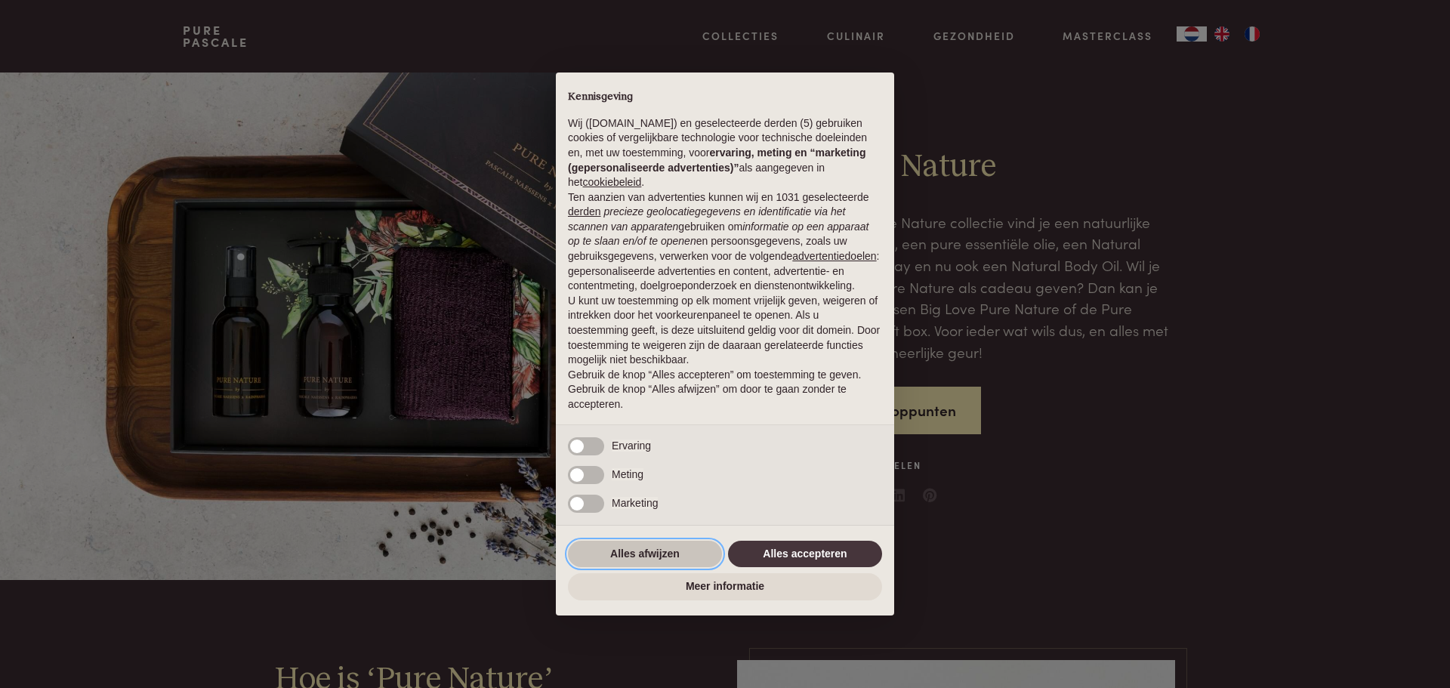
click at [681, 545] on button "Alles afwijzen" at bounding box center [645, 554] width 154 height 27
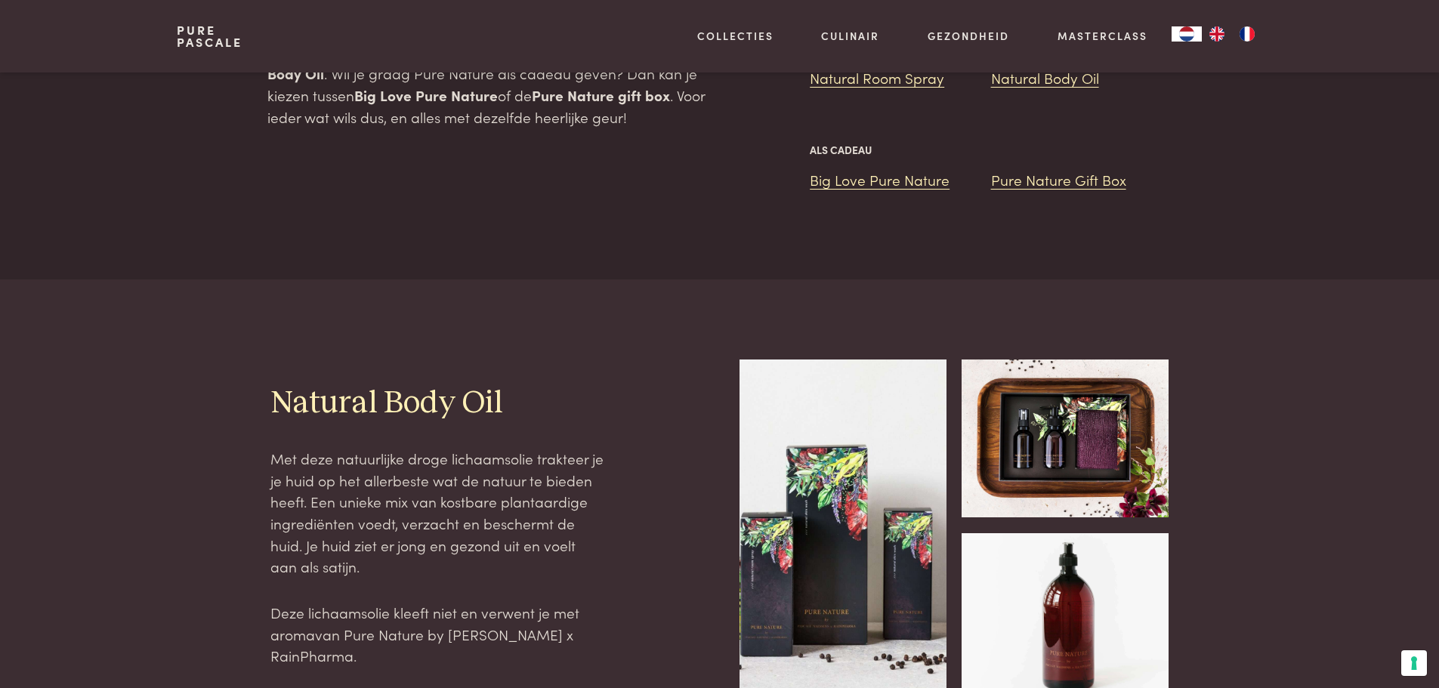
scroll to position [108, 0]
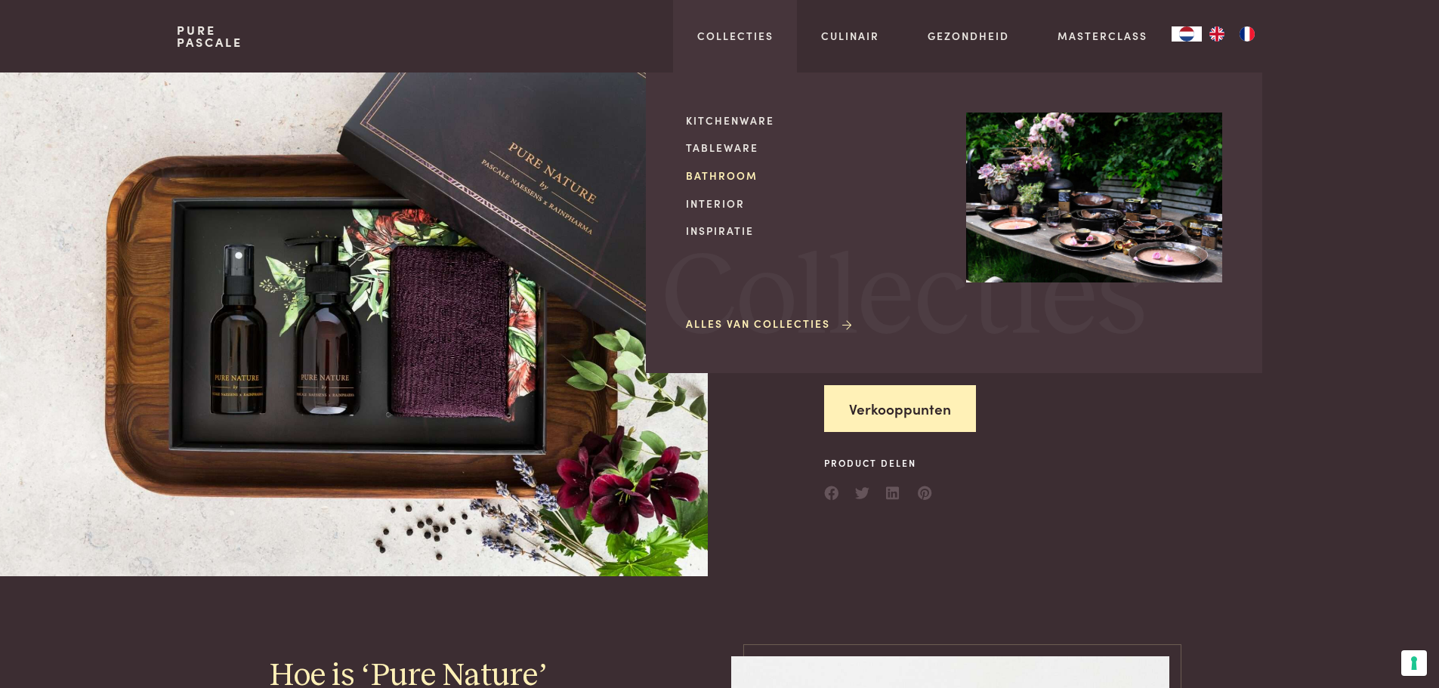
click at [727, 168] on link "Bathroom" at bounding box center [814, 176] width 256 height 16
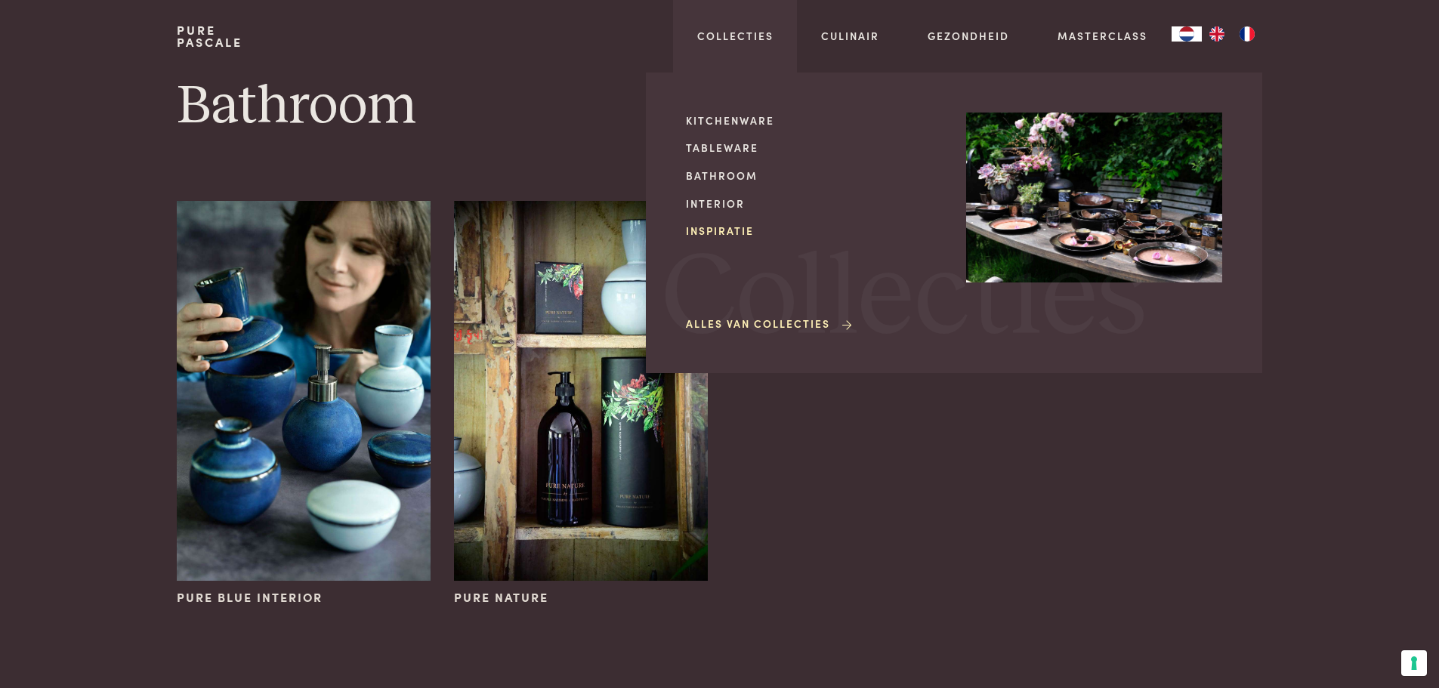
click at [734, 230] on link "Inspiratie" at bounding box center [814, 231] width 256 height 16
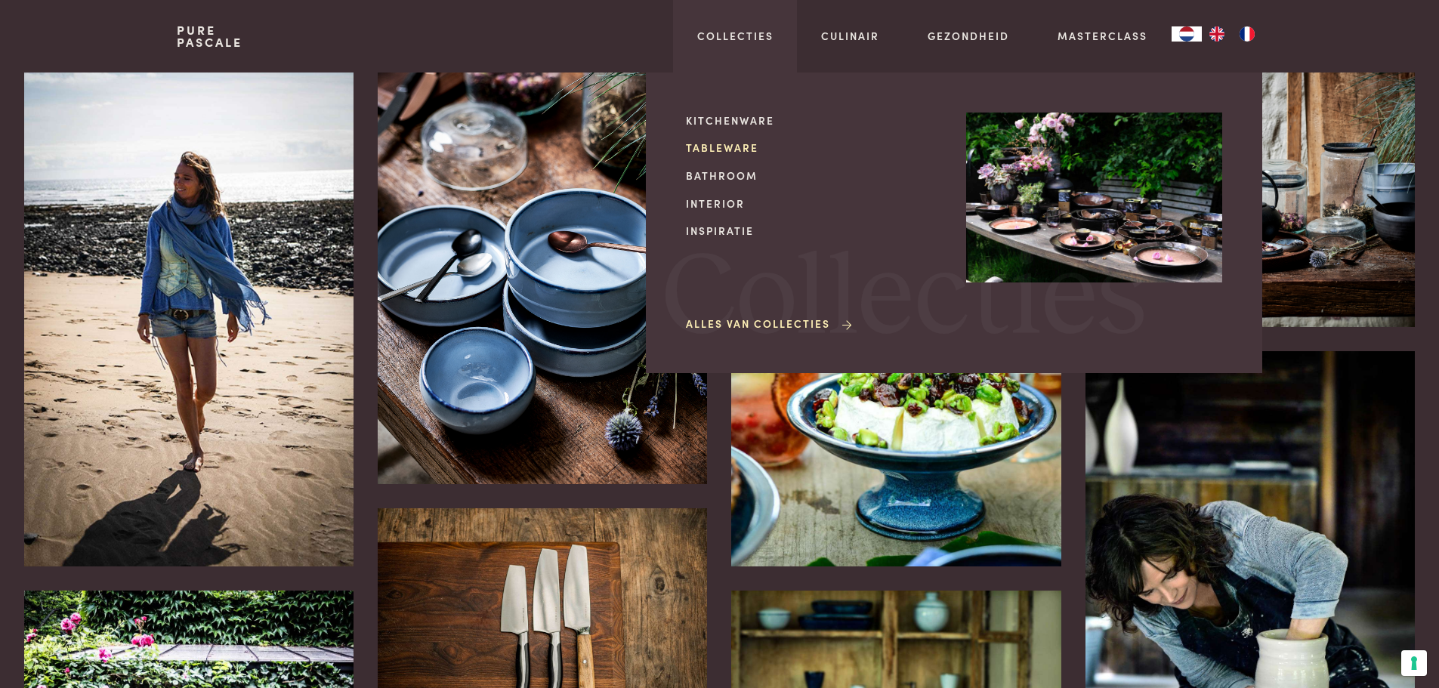
click at [706, 144] on link "Tableware" at bounding box center [814, 148] width 256 height 16
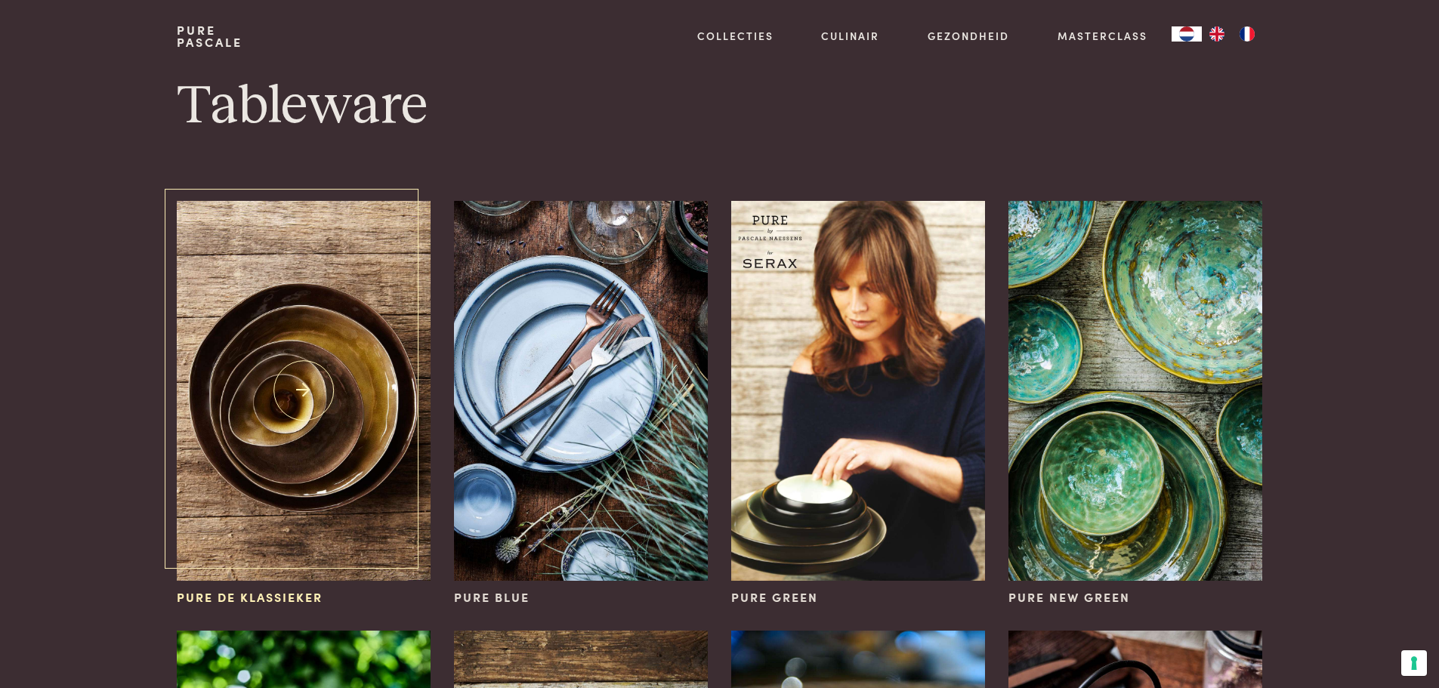
click at [318, 403] on img at bounding box center [303, 391] width 253 height 380
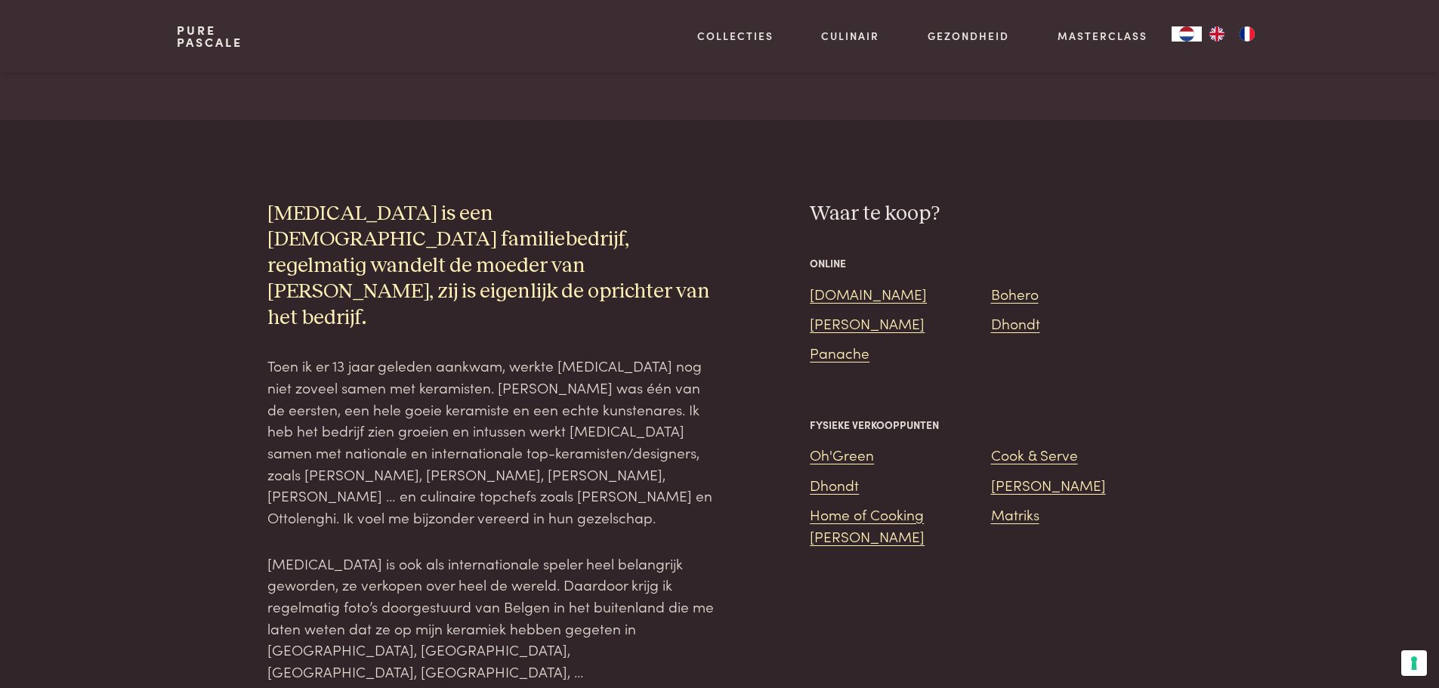
scroll to position [1632, 0]
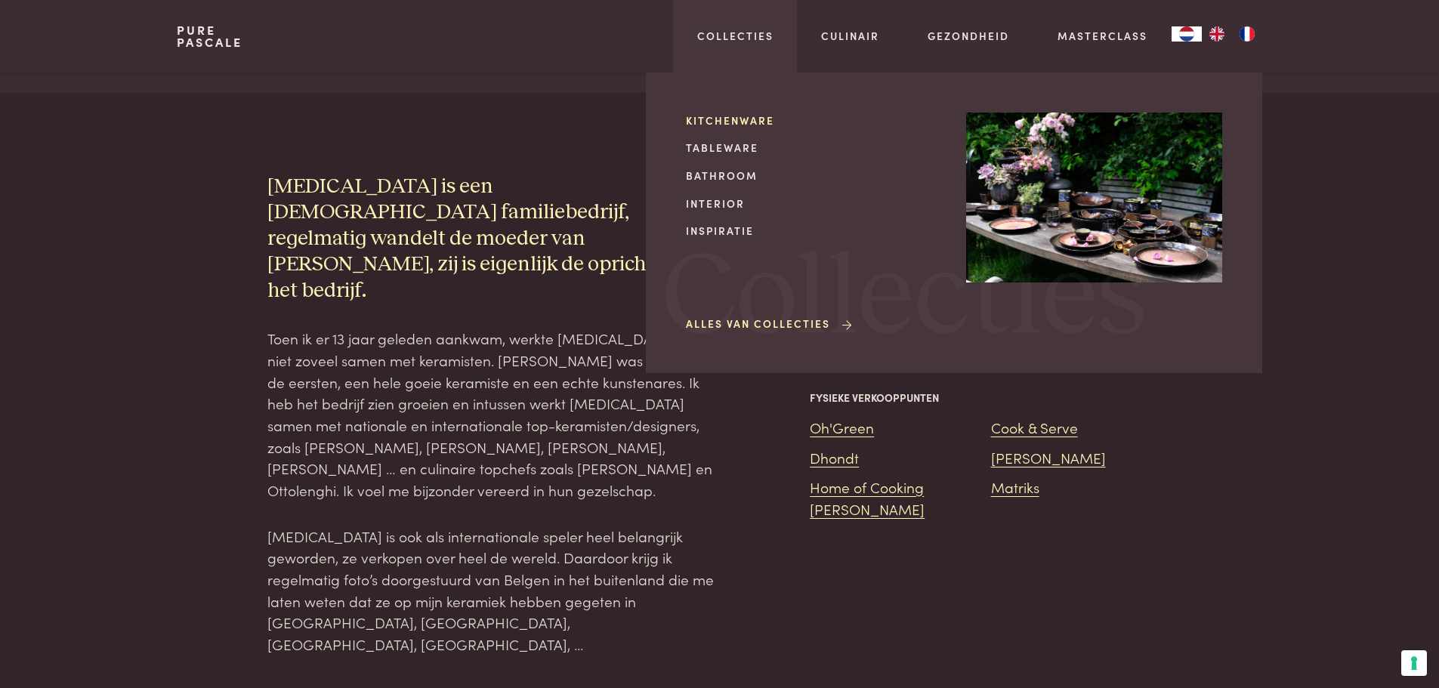
click at [743, 115] on link "Kitchenware" at bounding box center [814, 121] width 256 height 16
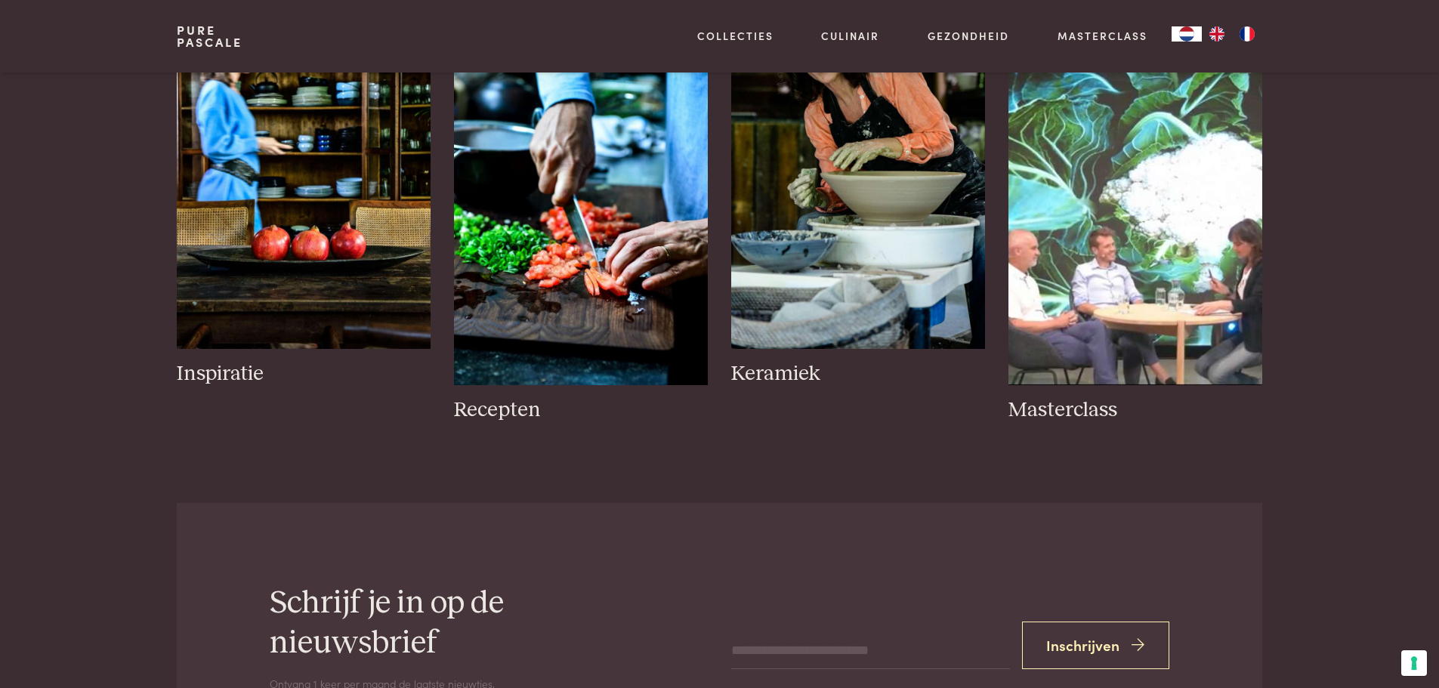
scroll to position [786, 0]
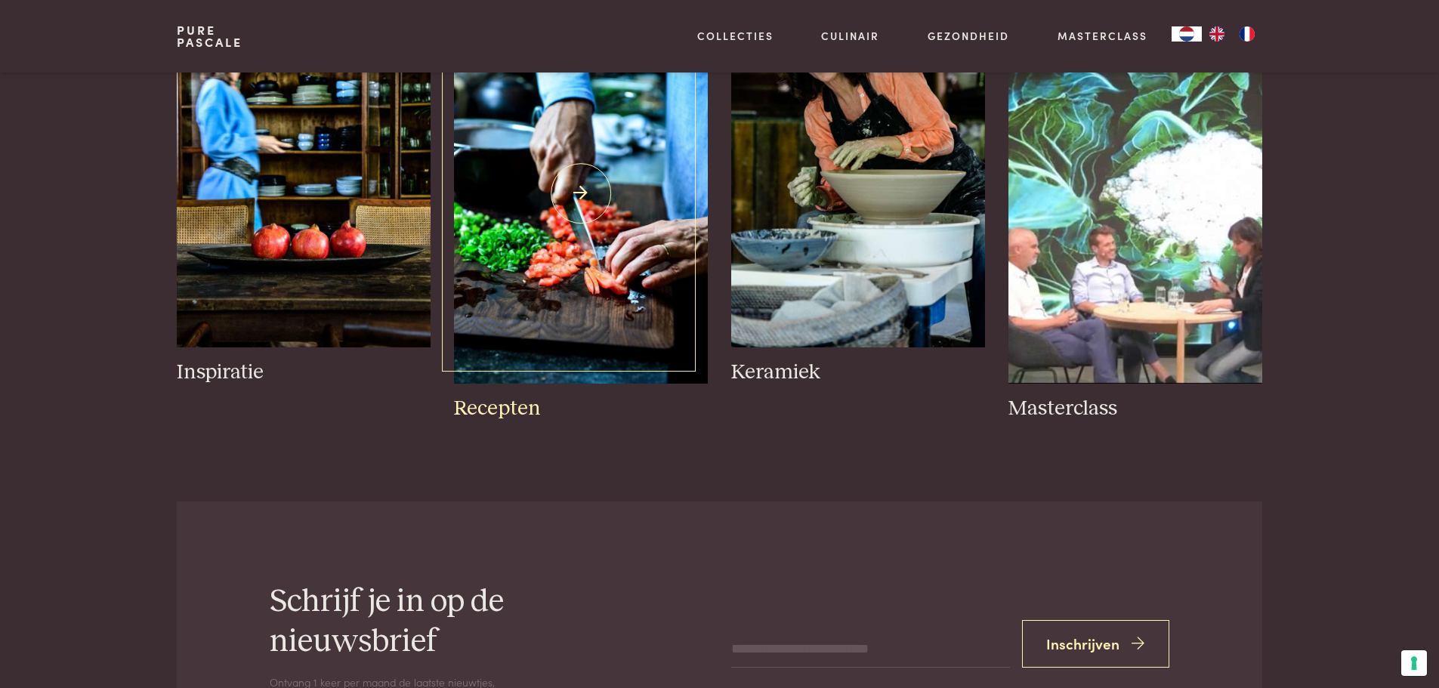
click at [545, 240] on img at bounding box center [580, 194] width 253 height 380
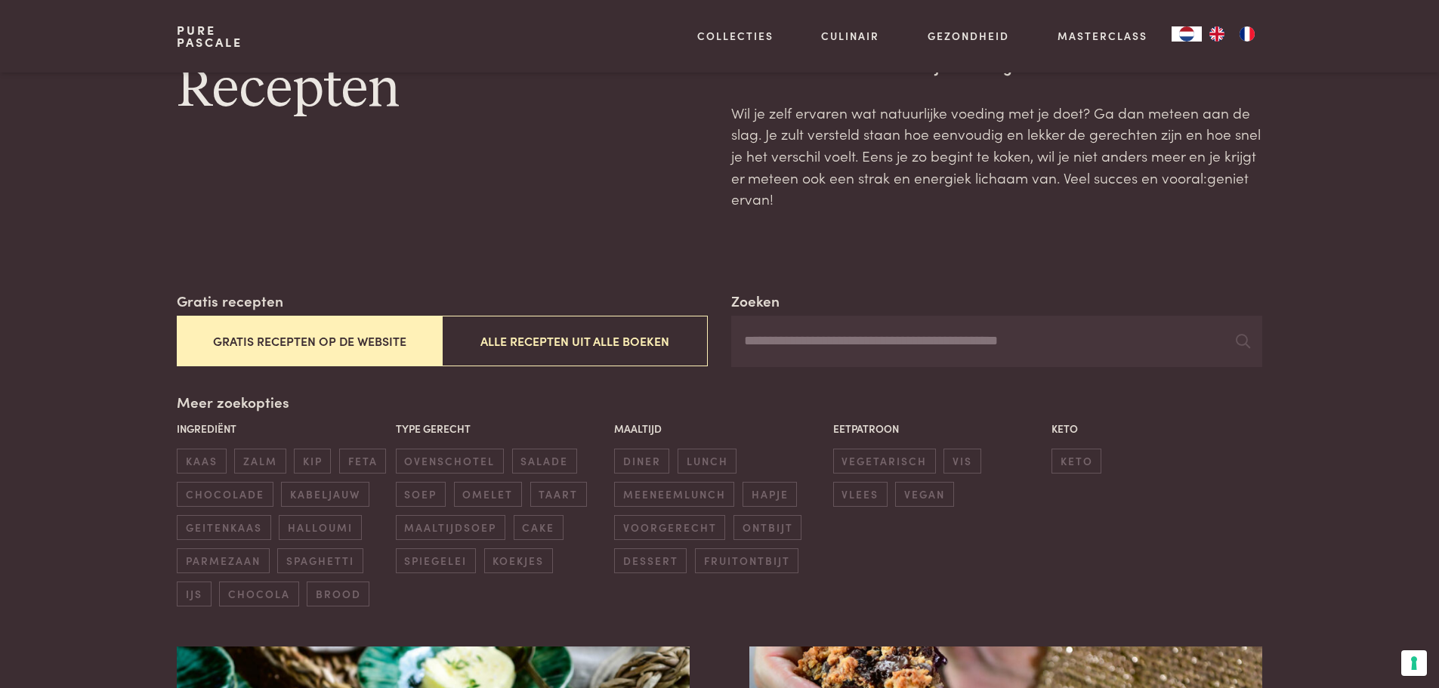
scroll to position [60, 0]
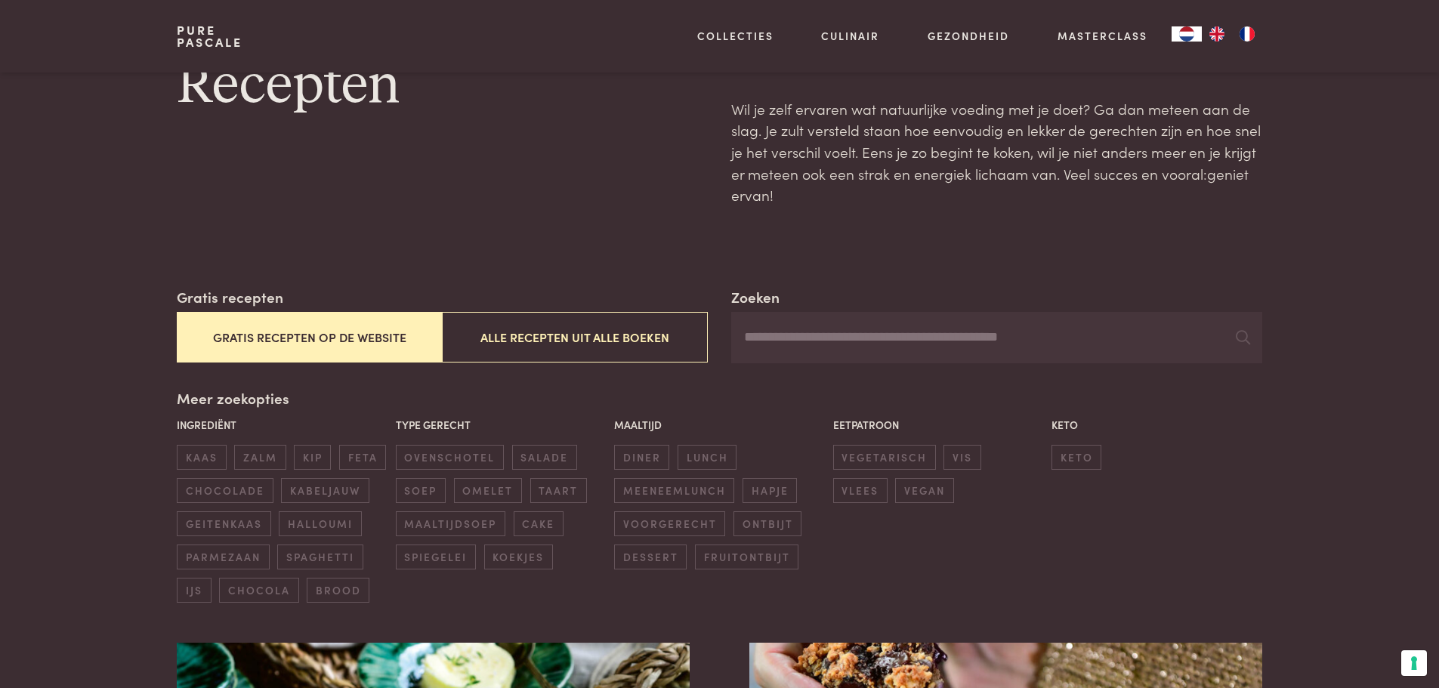
click at [395, 345] on button "Gratis recepten op de website" at bounding box center [309, 337] width 265 height 51
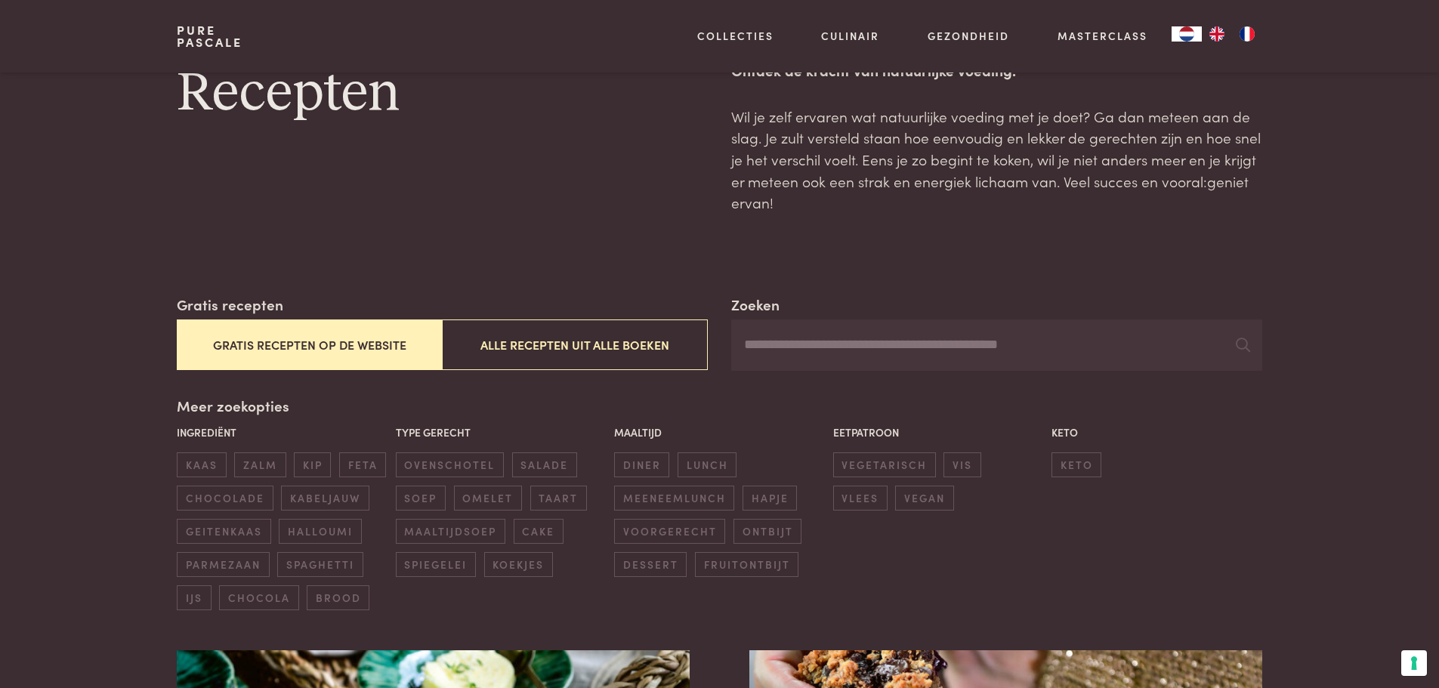
scroll to position [0, 0]
